Goal: Task Accomplishment & Management: Use online tool/utility

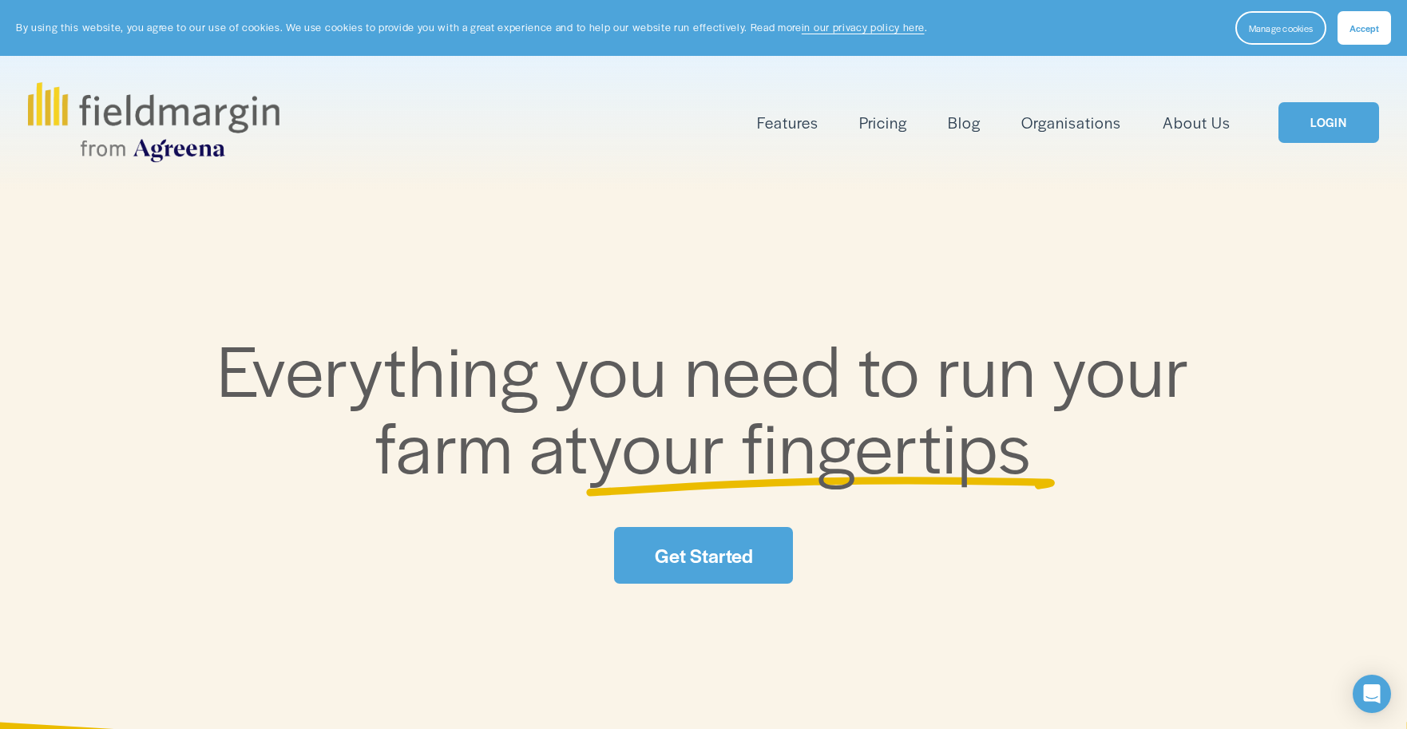
click at [1318, 133] on link "LOGIN" at bounding box center [1328, 122] width 101 height 41
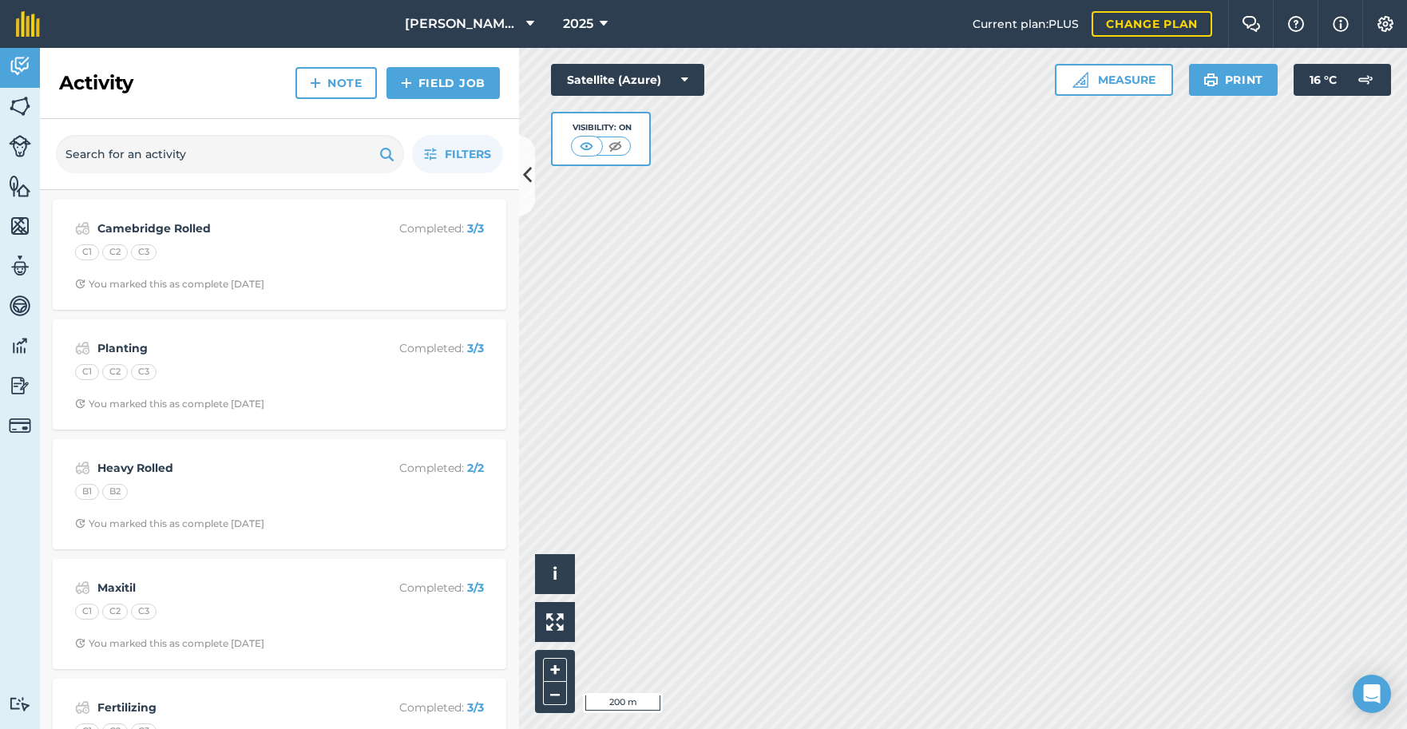
click at [439, 83] on link "Field Job" at bounding box center [442, 83] width 113 height 32
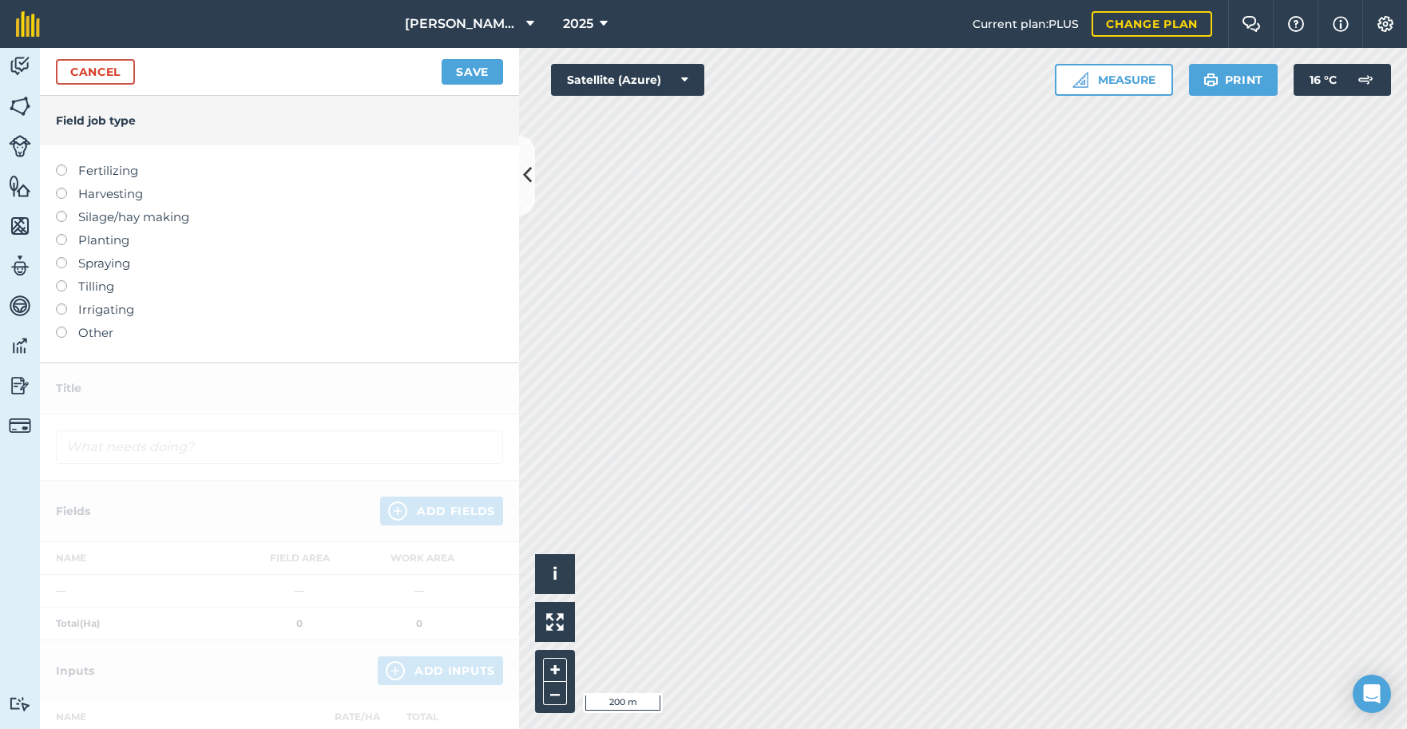
click at [64, 257] on label at bounding box center [67, 257] width 22 height 0
type input "Spraying"
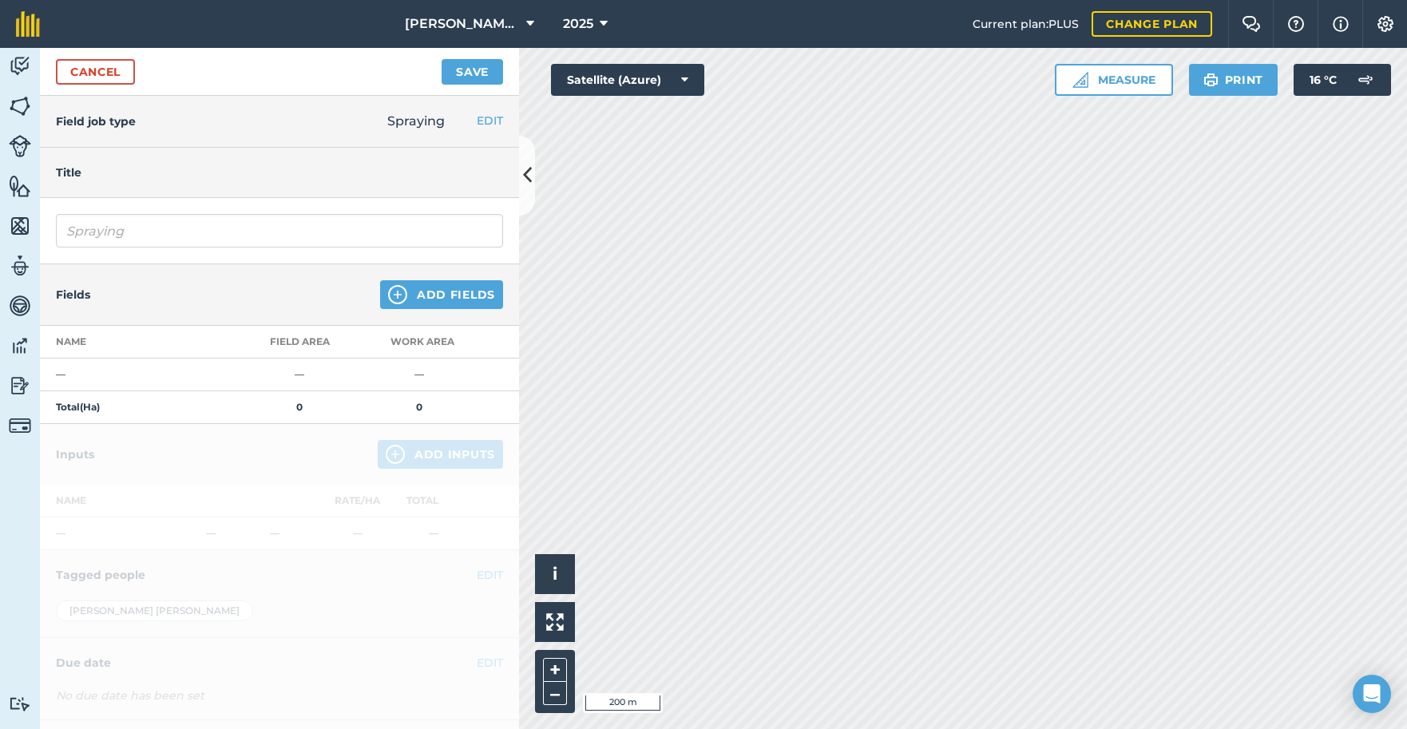
click at [457, 295] on button "Add Fields" at bounding box center [441, 294] width 123 height 29
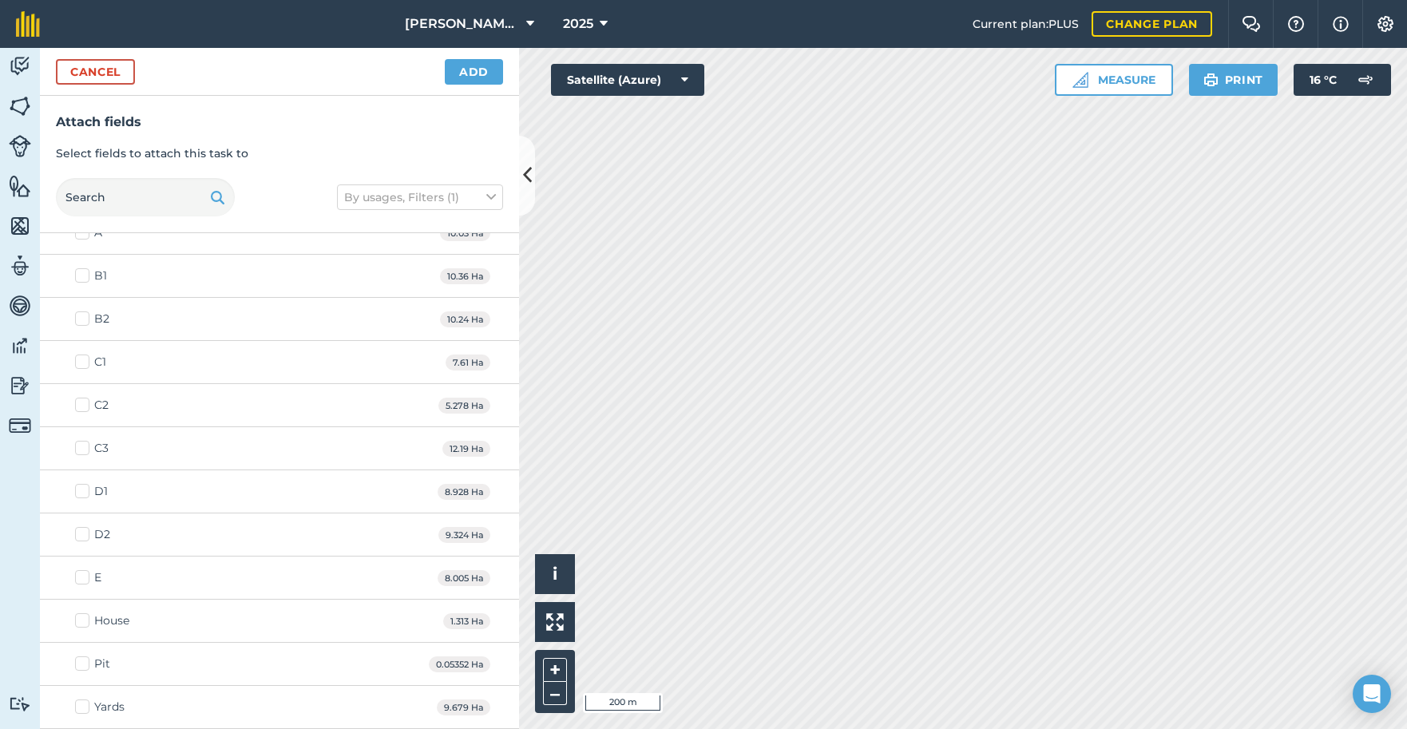
scroll to position [65, 0]
click at [84, 576] on label "E" at bounding box center [88, 578] width 26 height 17
click at [84, 576] on input "E" at bounding box center [80, 575] width 10 height 10
checkbox input "true"
click at [469, 66] on button "Add" at bounding box center [474, 72] width 58 height 26
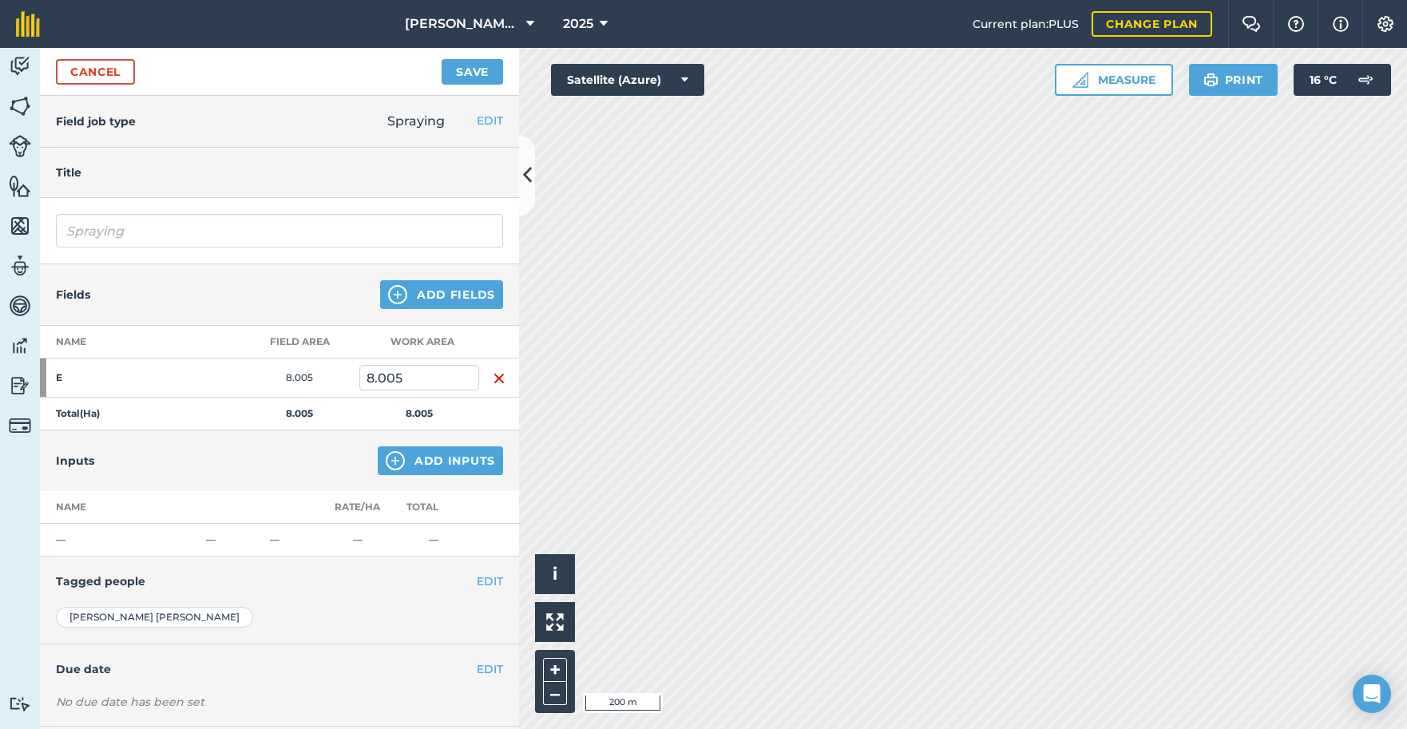
click at [414, 463] on button "Add Inputs" at bounding box center [440, 460] width 125 height 29
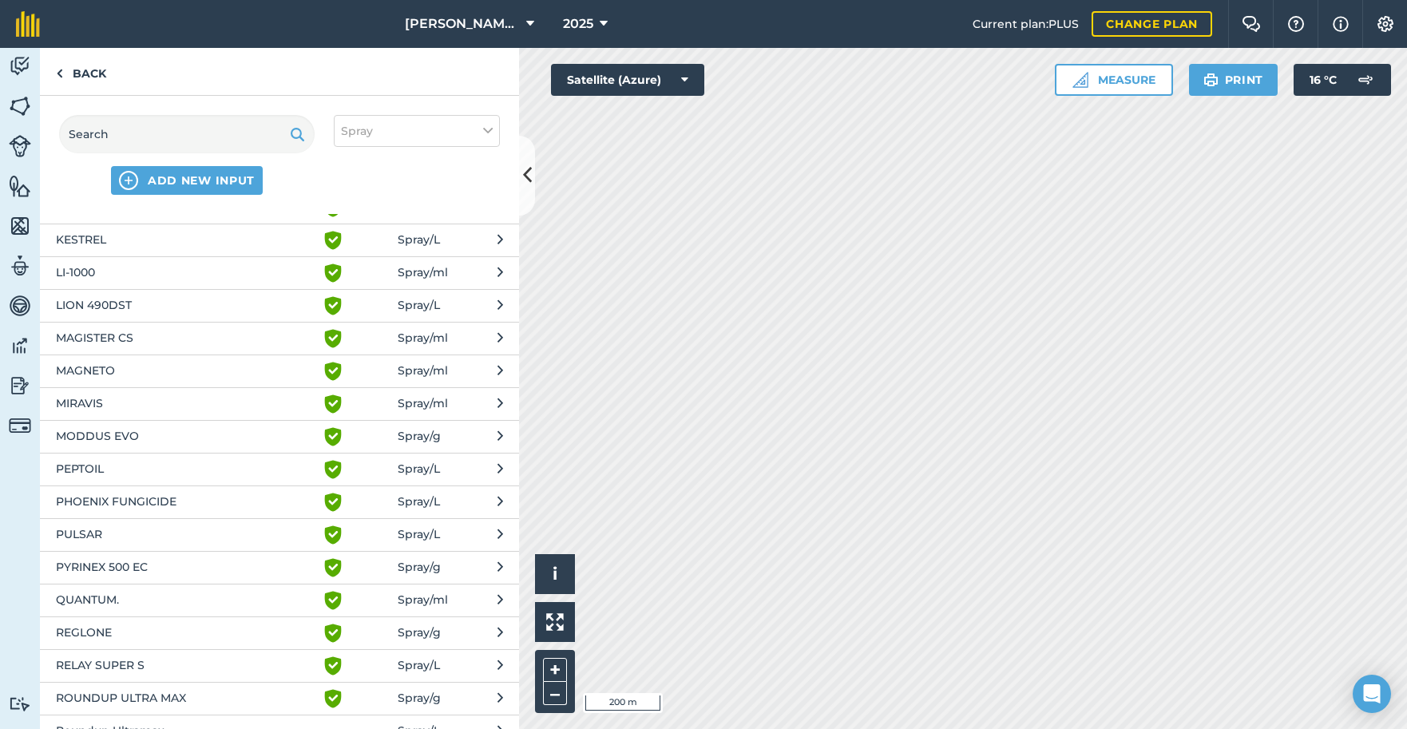
scroll to position [385, 0]
click at [271, 699] on span "ROUNDUP ULTRA MAX" at bounding box center [186, 696] width 261 height 19
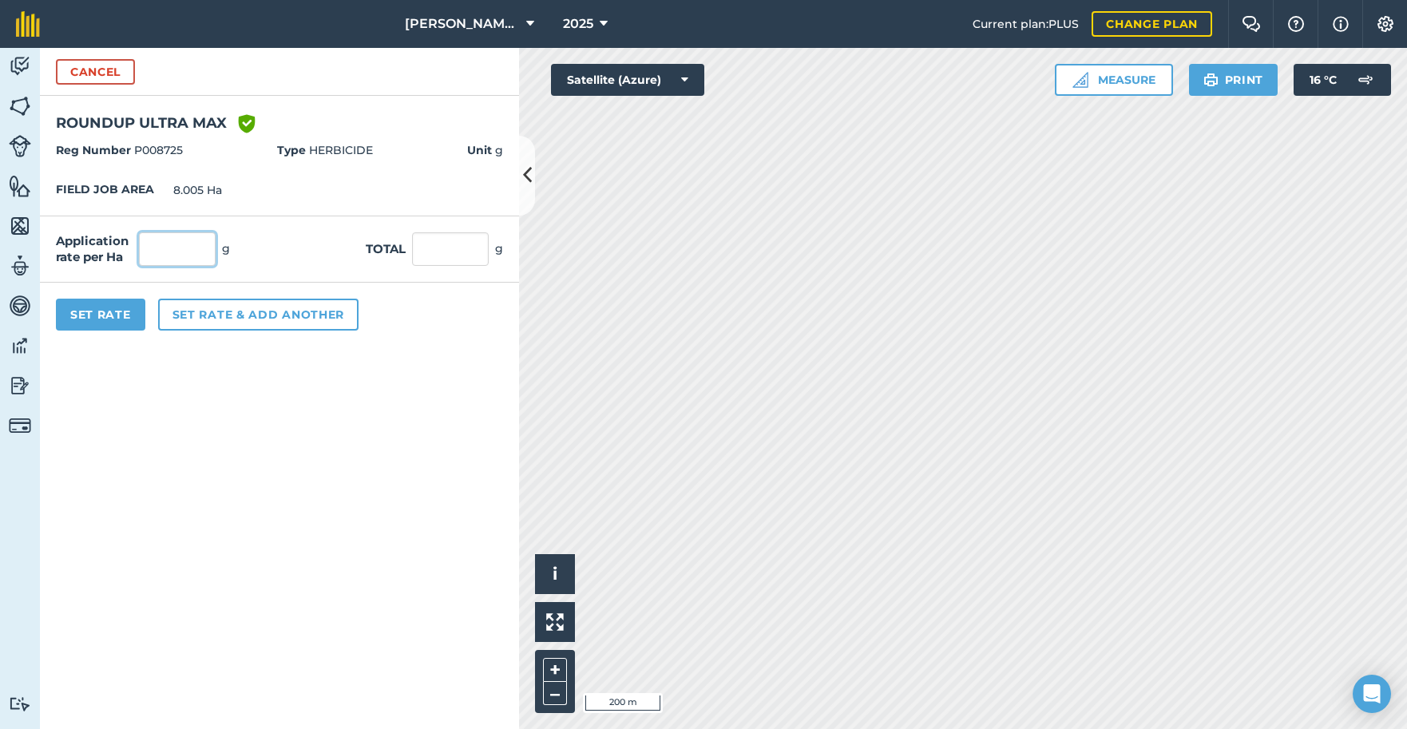
click at [183, 253] on input "text" at bounding box center [177, 249] width 77 height 34
click at [486, 146] on strong "Unit" at bounding box center [479, 150] width 25 height 14
click at [84, 74] on button "Cancel" at bounding box center [95, 72] width 79 height 26
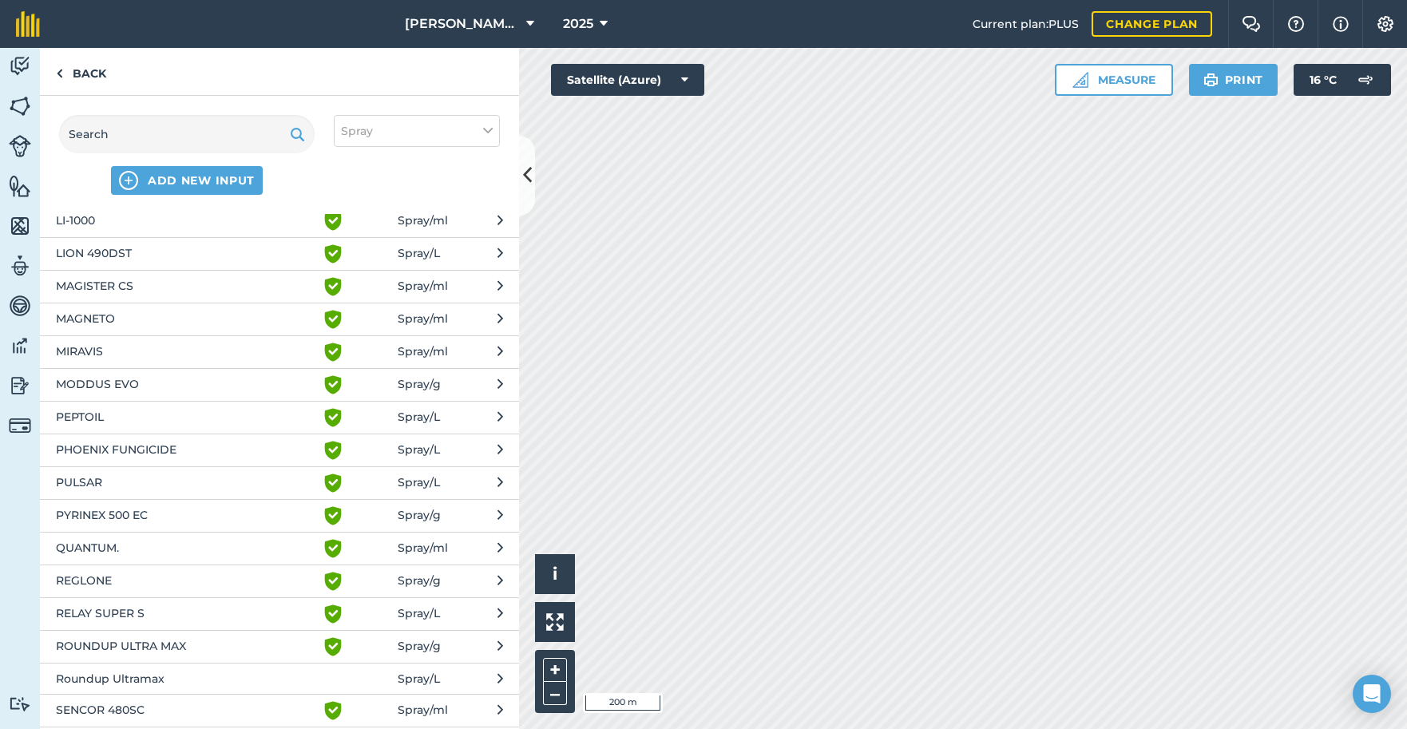
scroll to position [448, 0]
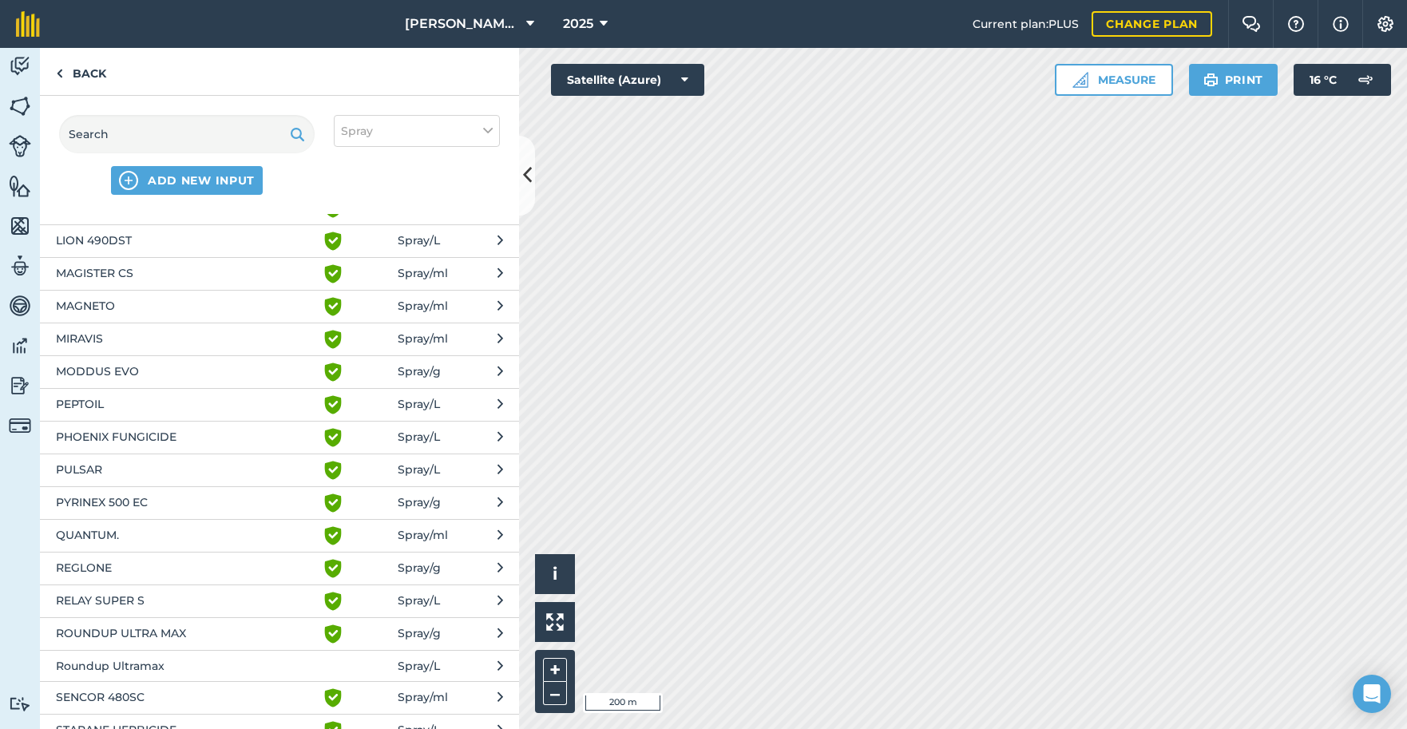
click at [107, 665] on span "Roundup Ultramax" at bounding box center [186, 666] width 261 height 18
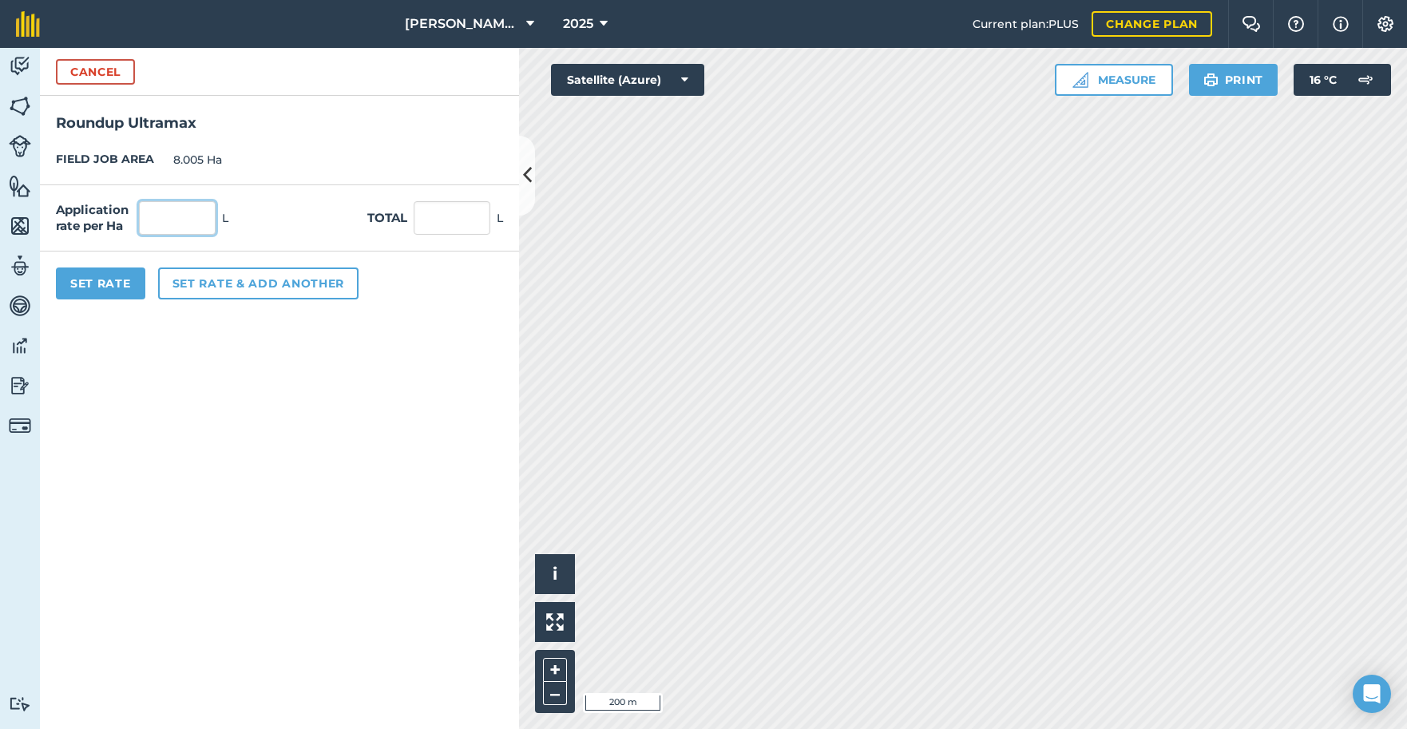
click at [187, 220] on input "text" at bounding box center [177, 218] width 77 height 34
type input "2.5"
type input "20.013"
click at [221, 287] on button "Set rate & add another" at bounding box center [258, 283] width 200 height 32
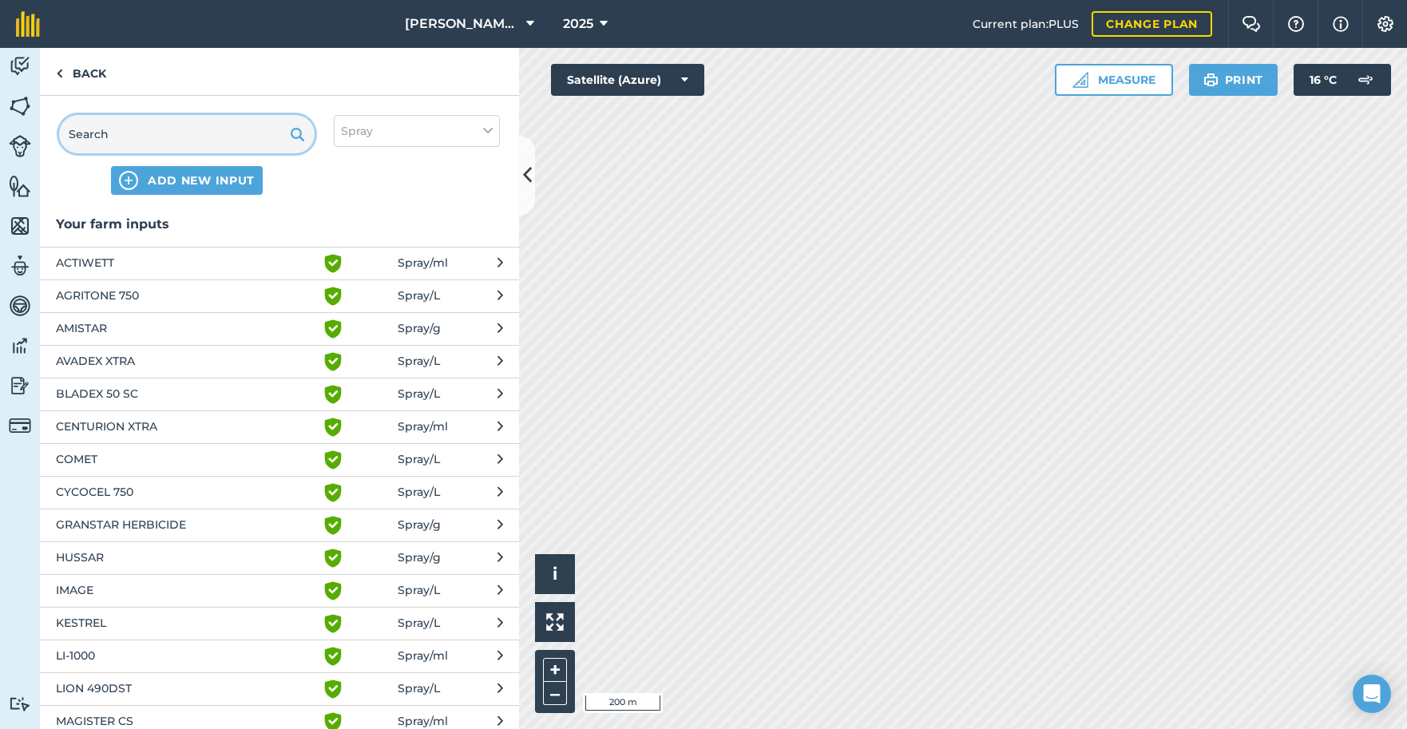
click at [176, 130] on input "text" at bounding box center [186, 134] width 255 height 38
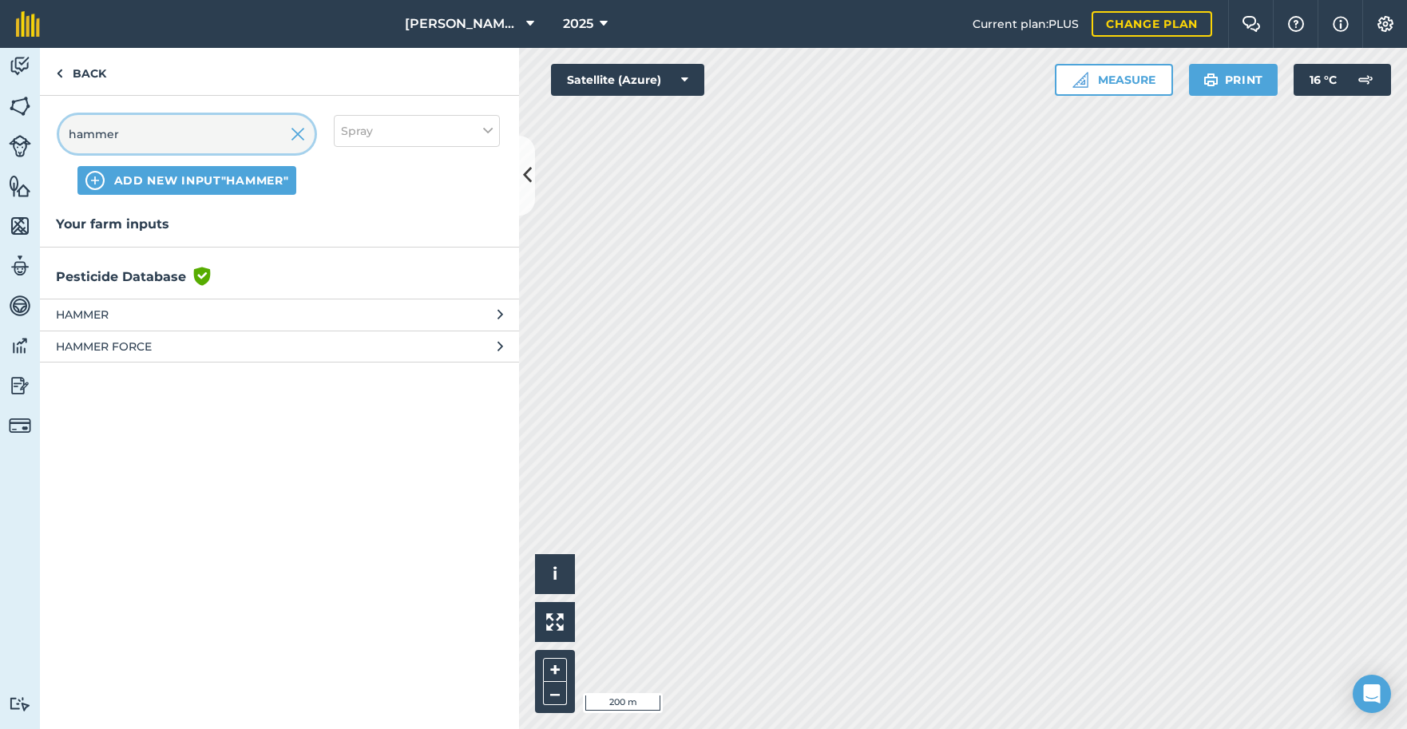
type input "hammer"
click at [117, 338] on span "HAMMER FORCE" at bounding box center [186, 347] width 261 height 18
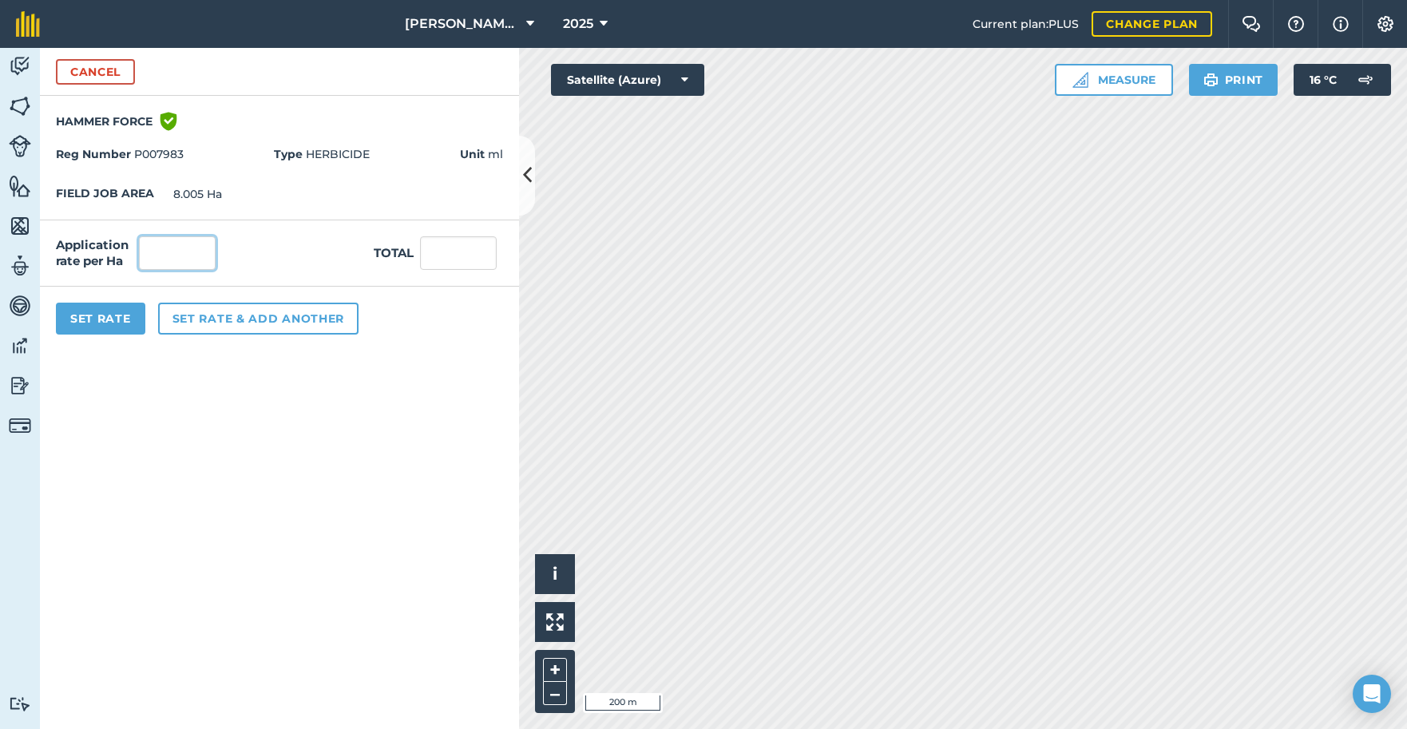
click at [151, 256] on input "text" at bounding box center [177, 253] width 77 height 34
type input "100"
type input "800.5"
click at [230, 318] on button "Set rate & add another" at bounding box center [258, 319] width 200 height 32
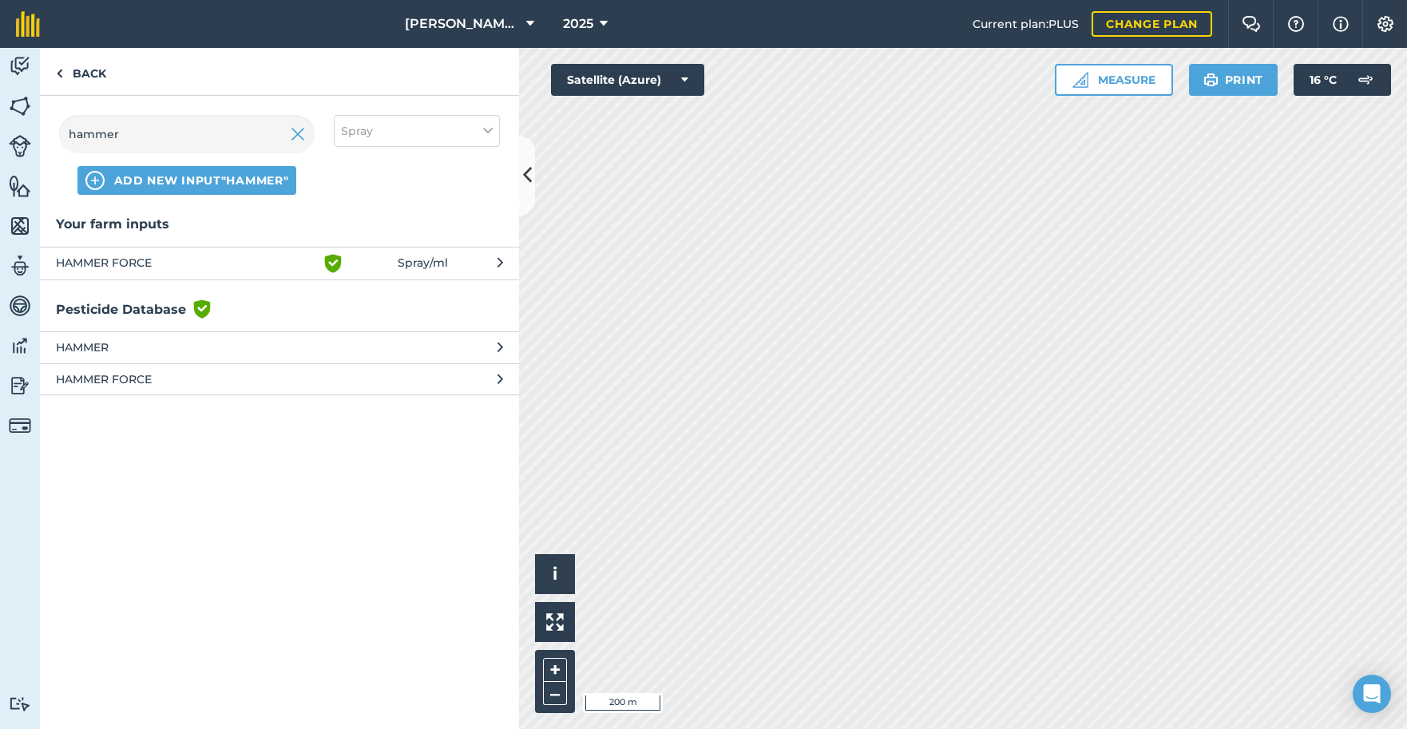
click at [300, 136] on img at bounding box center [298, 134] width 14 height 19
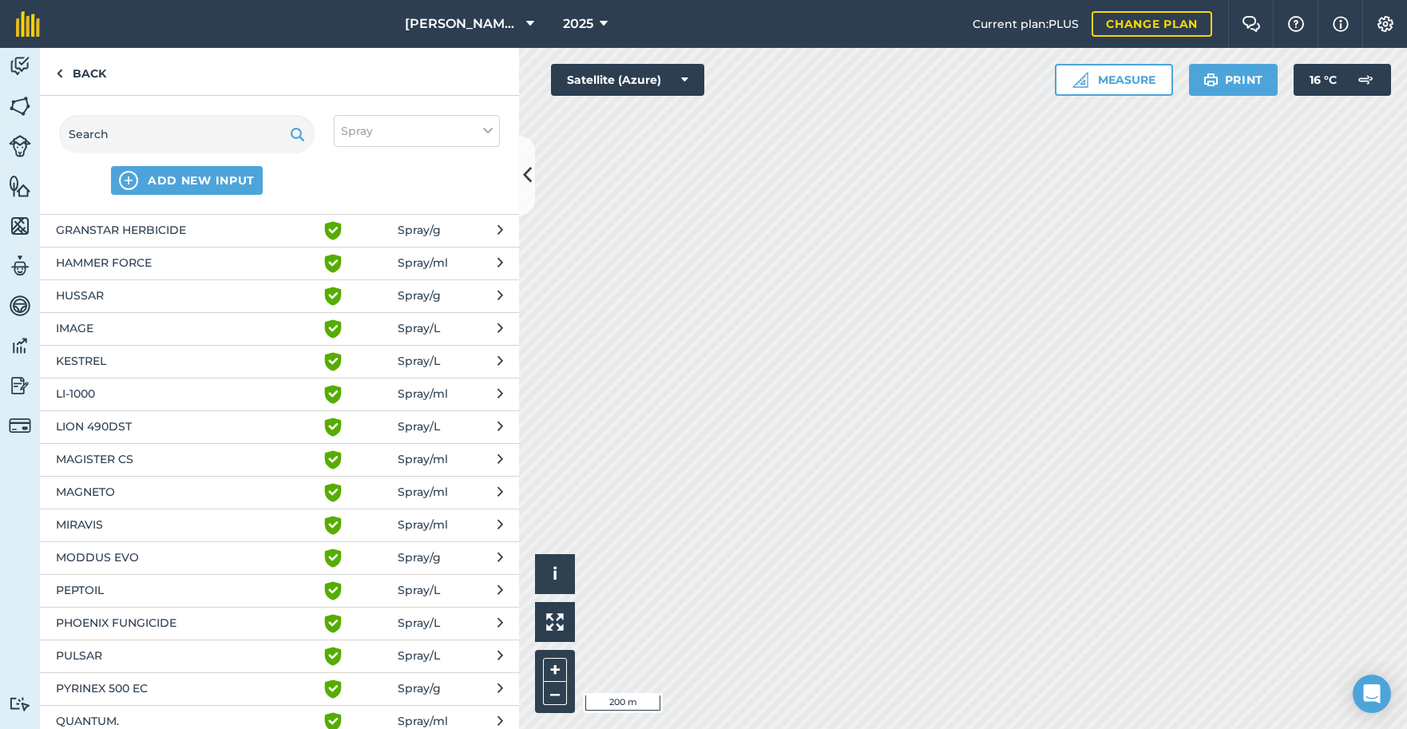
scroll to position [303, 0]
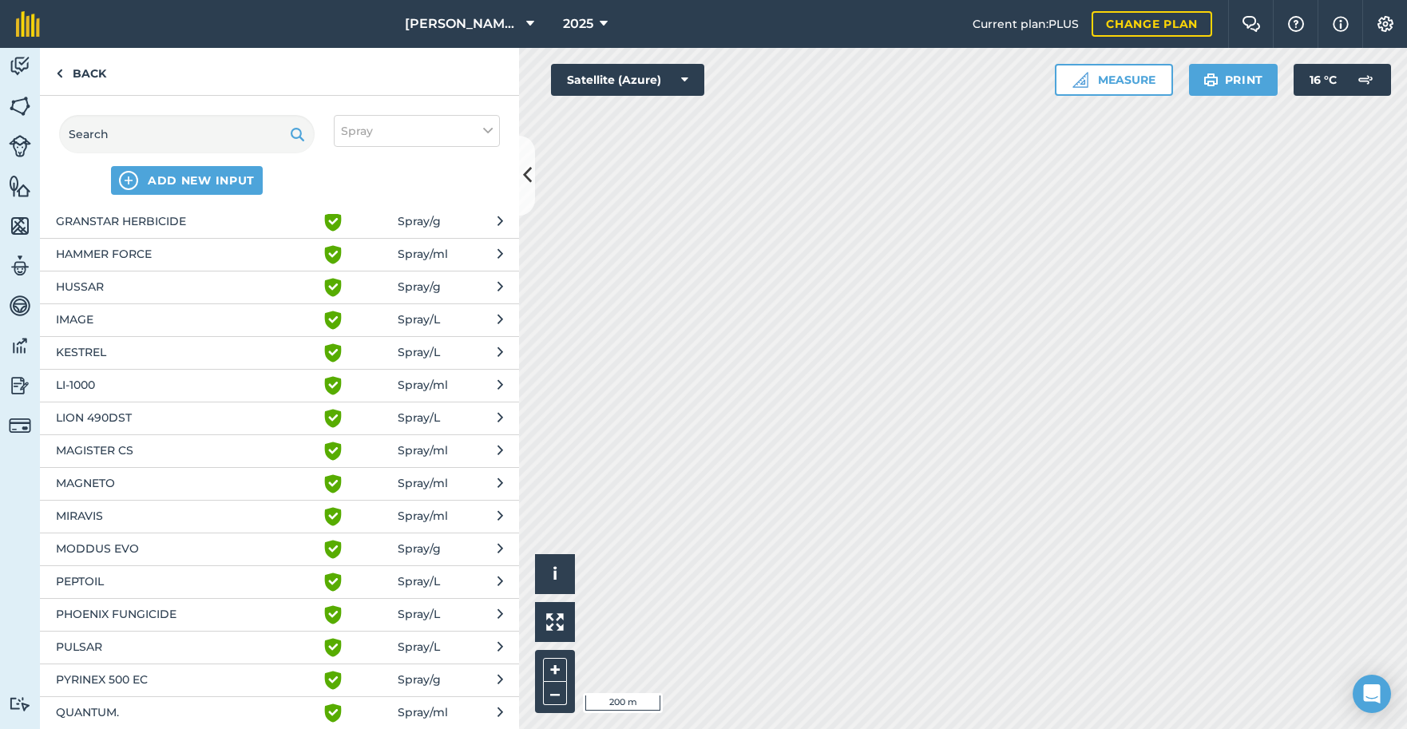
click at [117, 384] on span "LI-1000" at bounding box center [186, 385] width 261 height 19
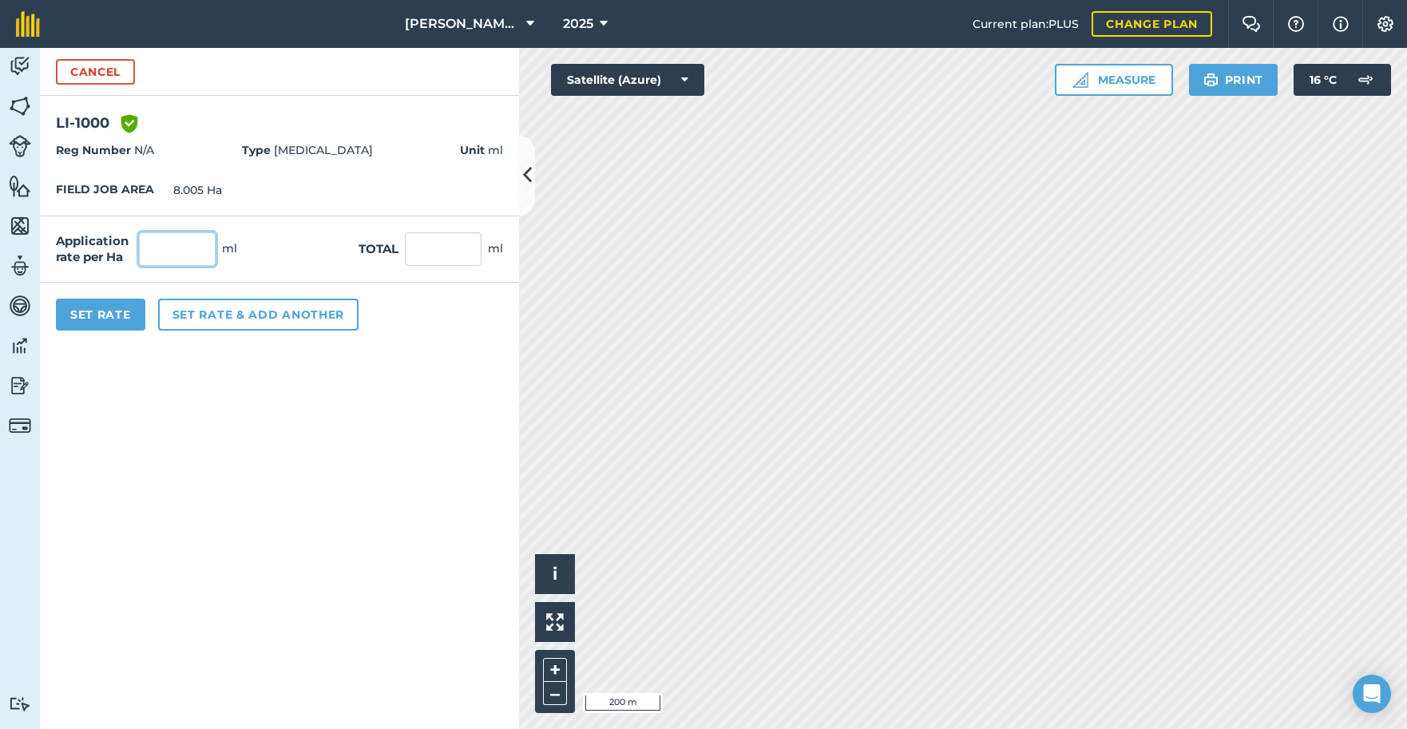
click at [156, 253] on input "text" at bounding box center [177, 249] width 77 height 34
type input "200"
type input "1,601"
click at [214, 315] on button "Set rate & add another" at bounding box center [258, 315] width 200 height 32
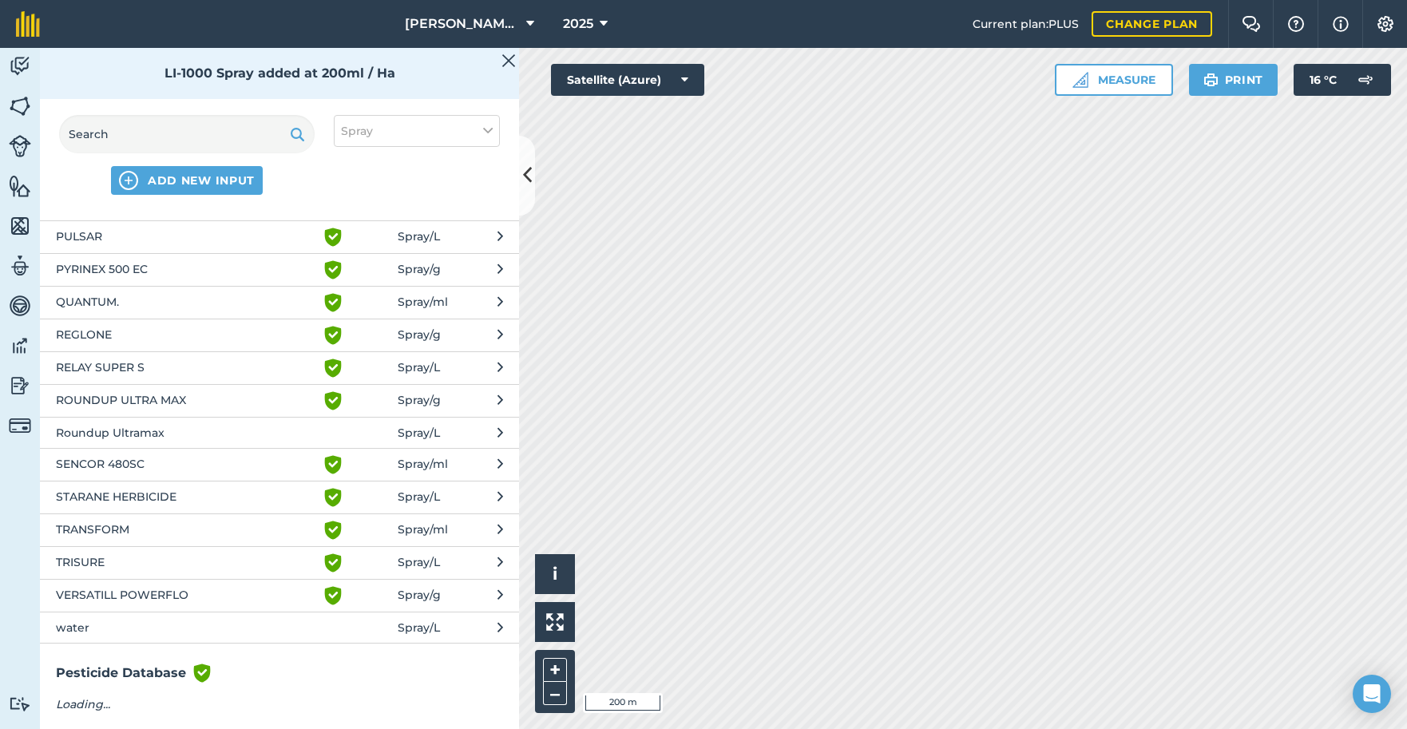
scroll to position [713, 0]
click at [72, 626] on span "water" at bounding box center [186, 629] width 261 height 18
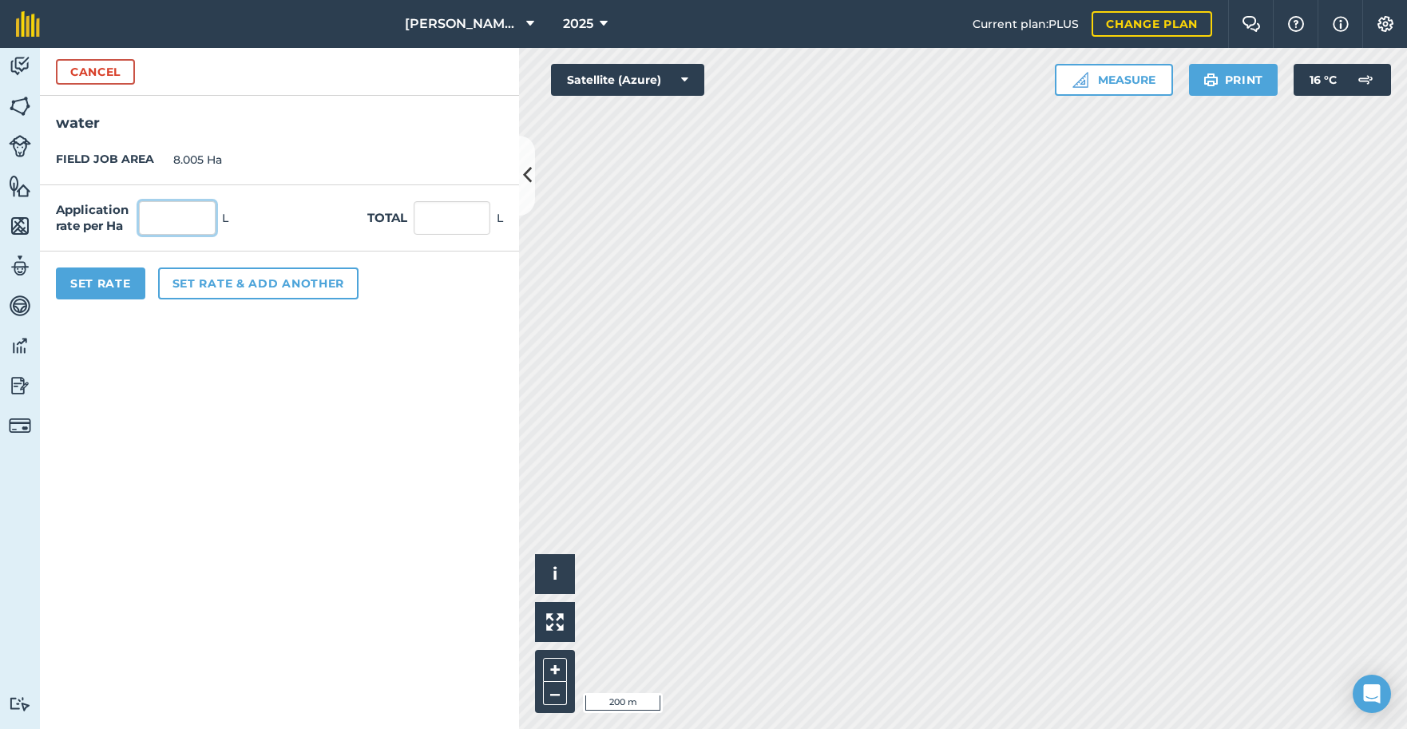
click at [148, 221] on input "text" at bounding box center [177, 218] width 77 height 34
type input "195"
type input "1,560.975"
click at [105, 279] on button "Set Rate" at bounding box center [100, 283] width 89 height 32
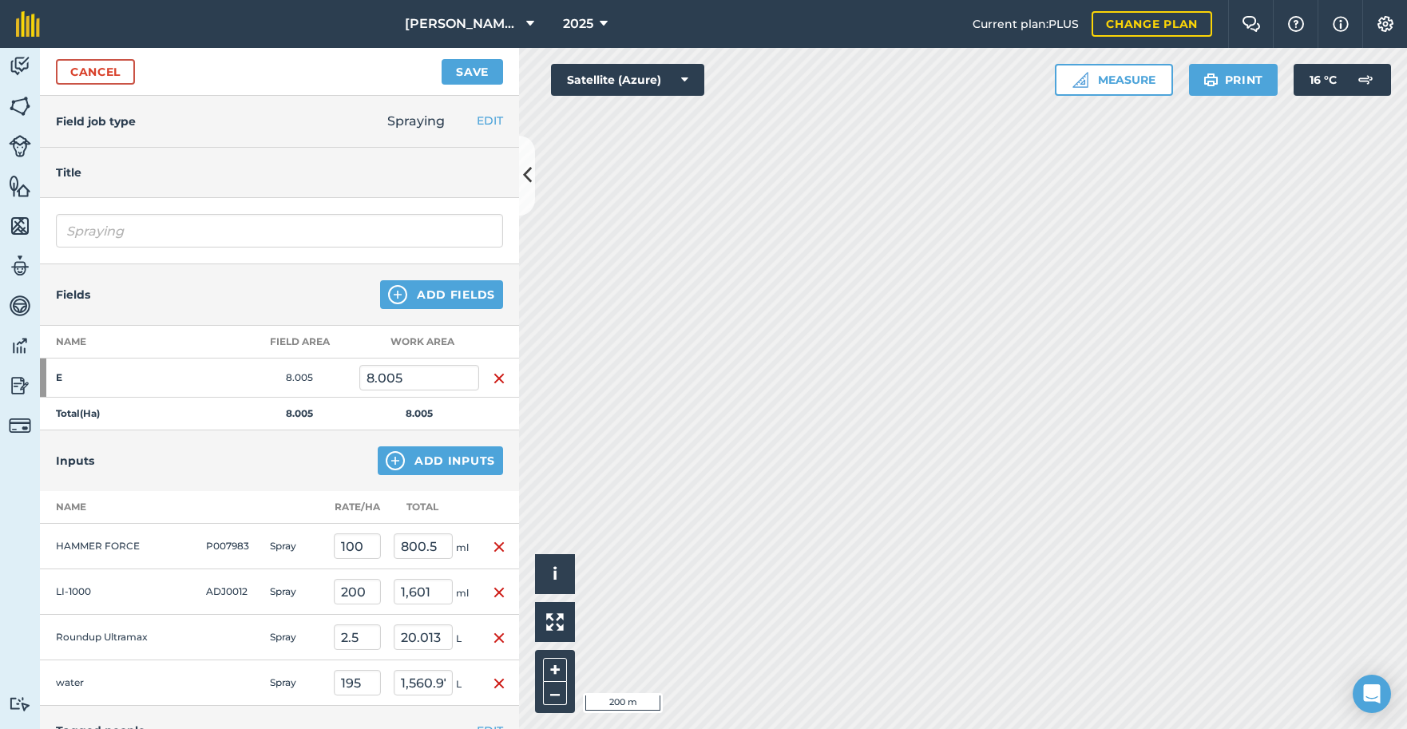
scroll to position [13, 0]
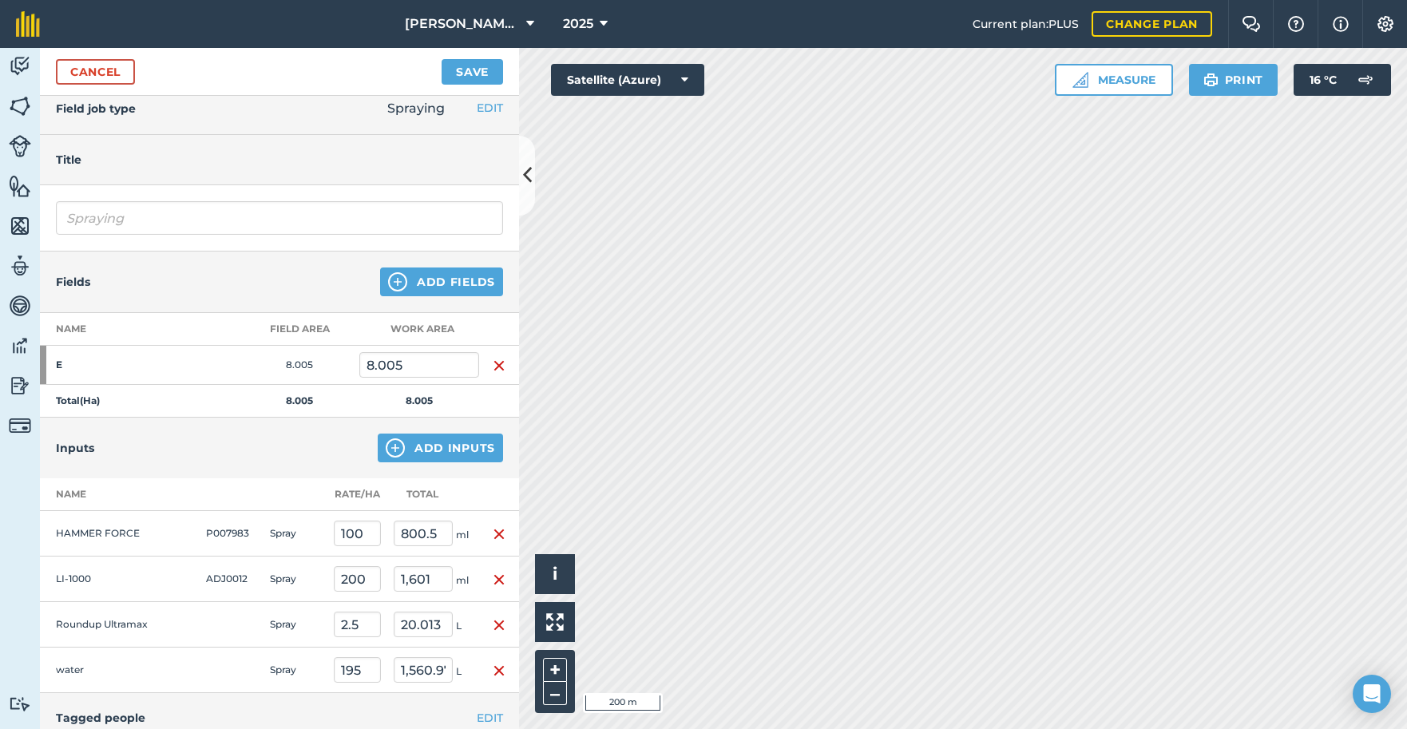
click at [456, 71] on button "Save" at bounding box center [471, 72] width 61 height 26
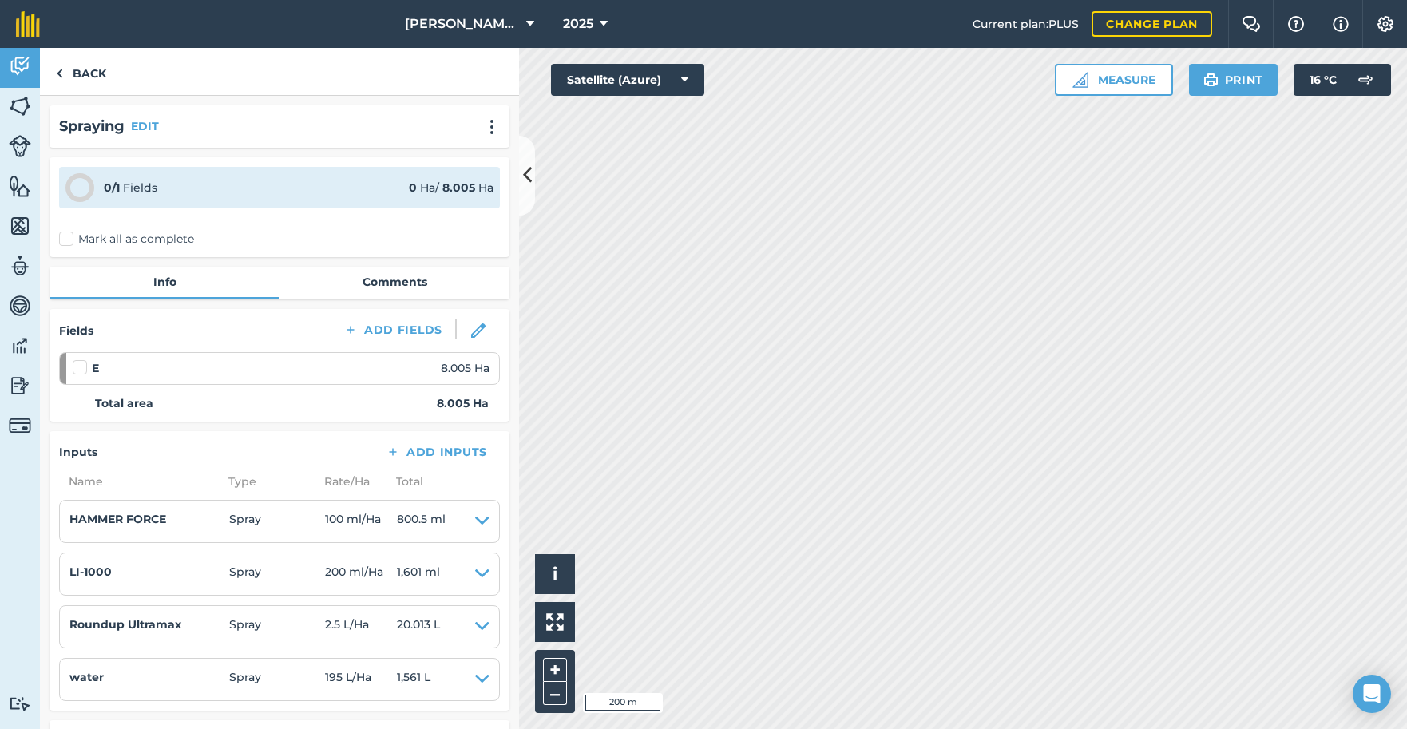
click at [66, 239] on label "Mark all as complete" at bounding box center [126, 239] width 135 height 17
click at [66, 239] on input "Mark all as complete" at bounding box center [64, 236] width 10 height 10
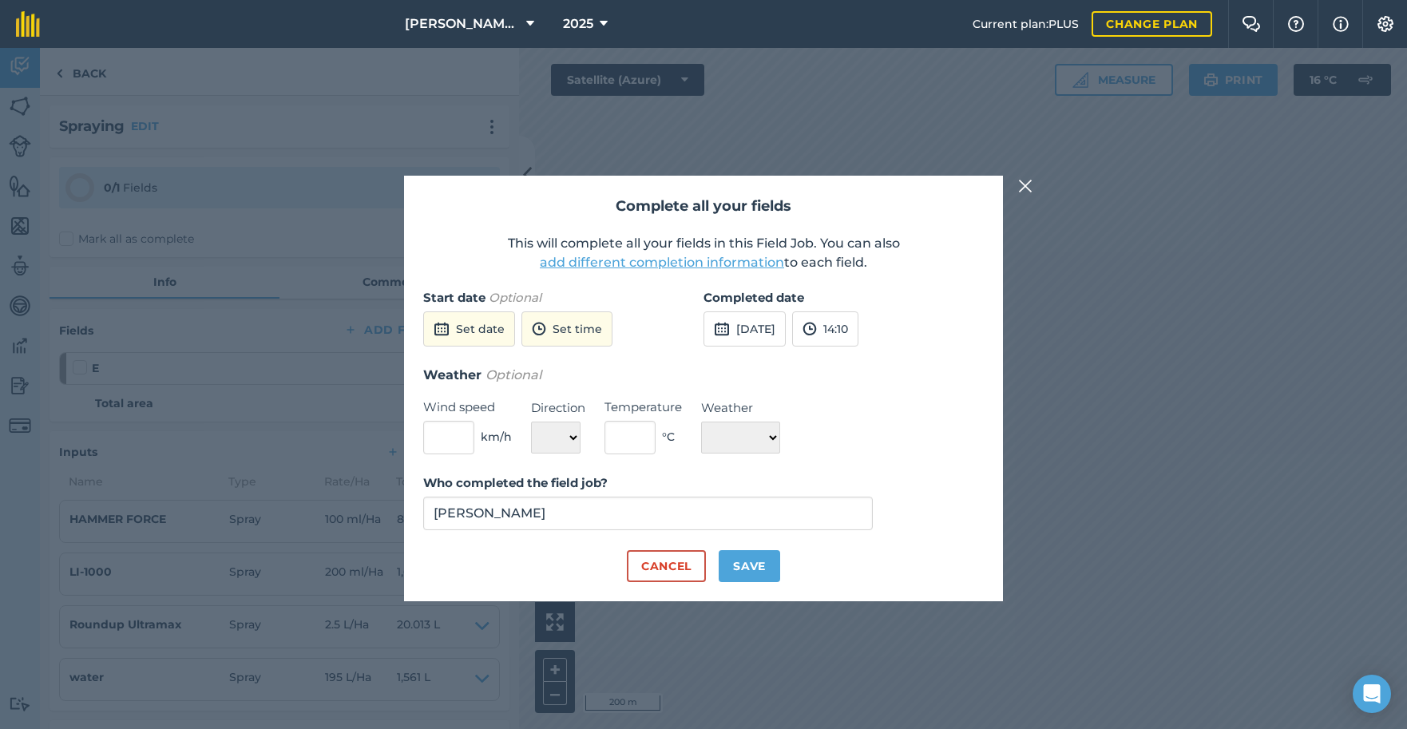
click at [738, 560] on button "Save" at bounding box center [748, 566] width 61 height 32
checkbox input "true"
